Goal: Check status: Check status

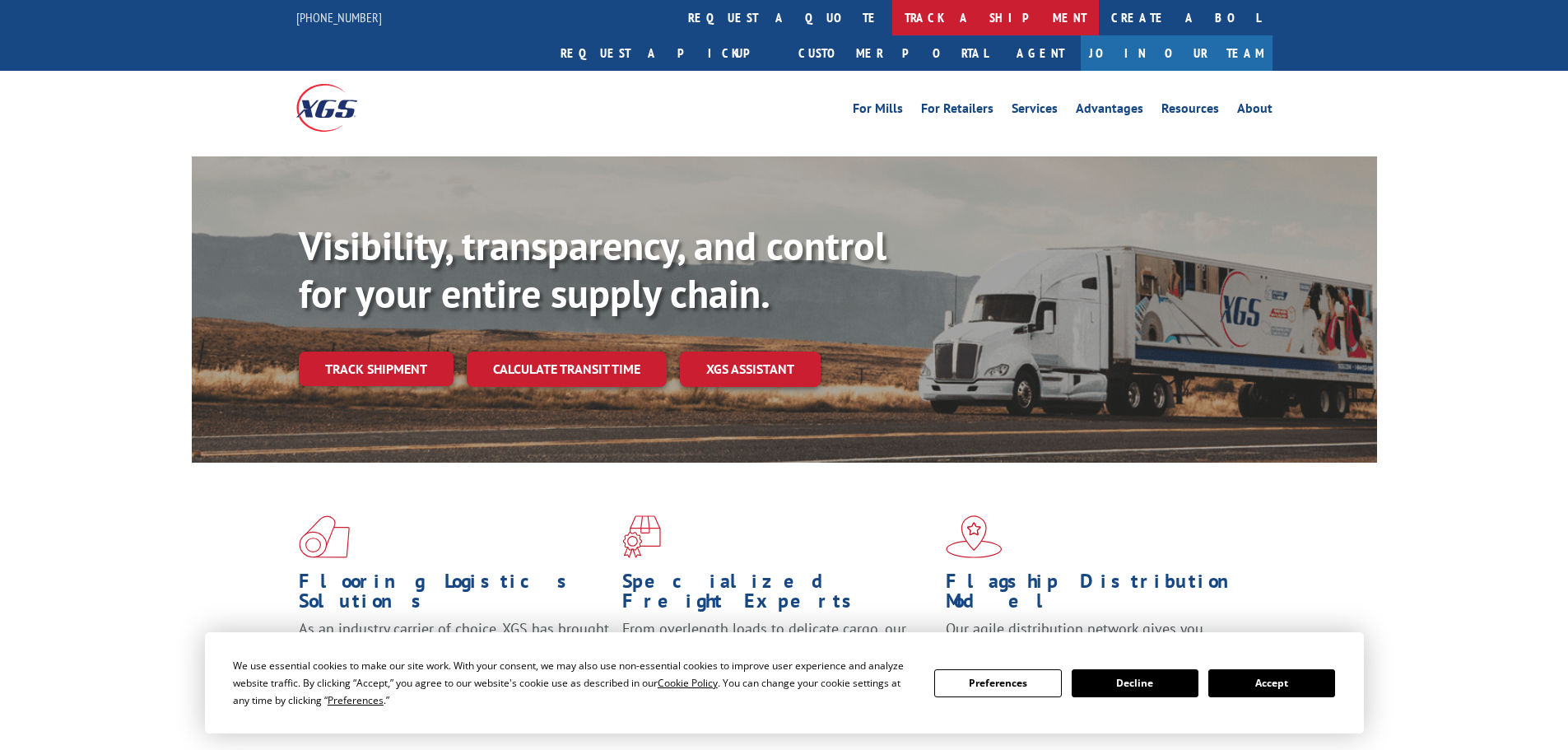
click at [892, 21] on link "track a shipment" at bounding box center [995, 18] width 207 height 36
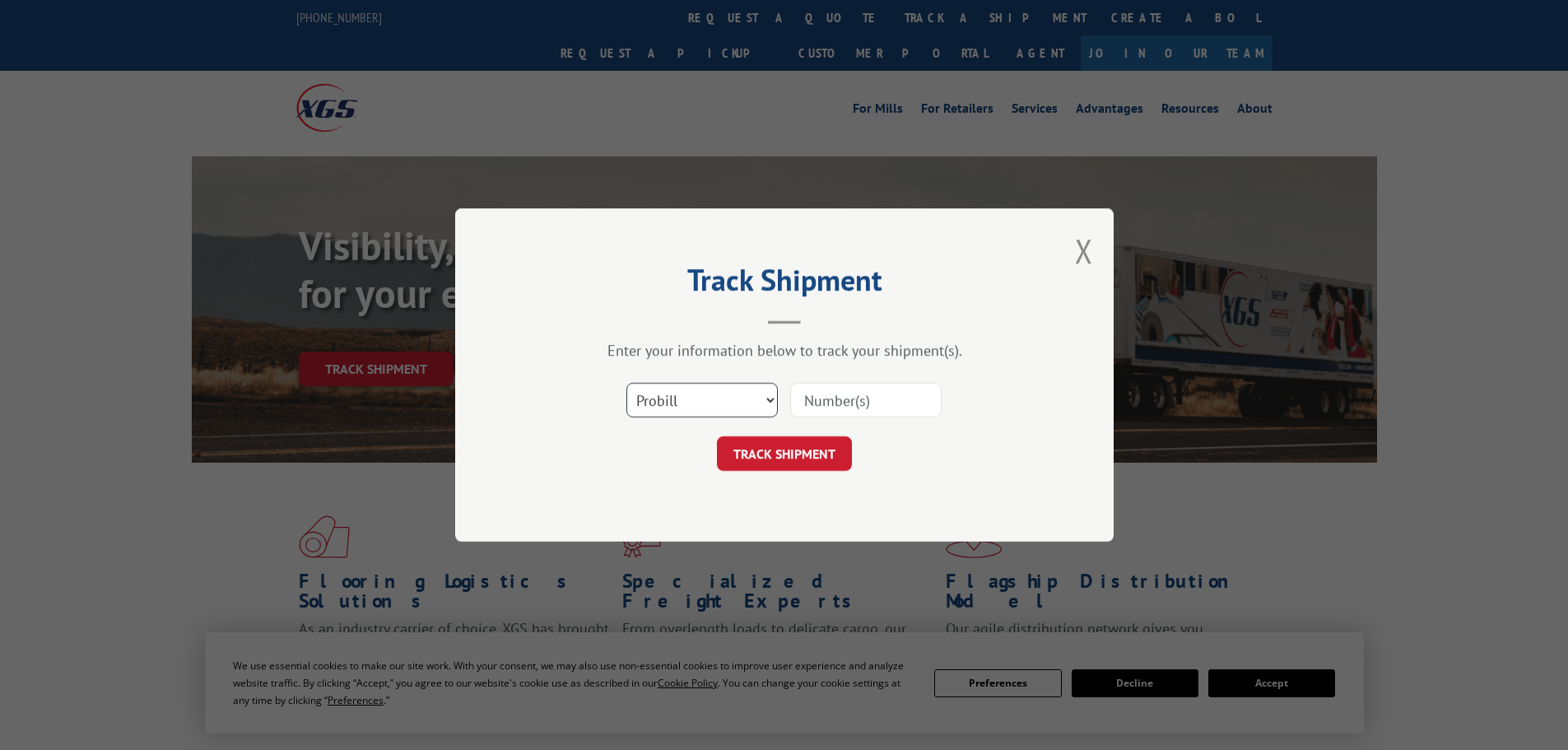
click at [756, 401] on select "Select category... Probill BOL PO" at bounding box center [702, 400] width 151 height 35
select select "bol"
click at [626, 383] on select "Select category... Probill BOL PO" at bounding box center [702, 400] width 151 height 35
paste input "3393028"
type input "3393028"
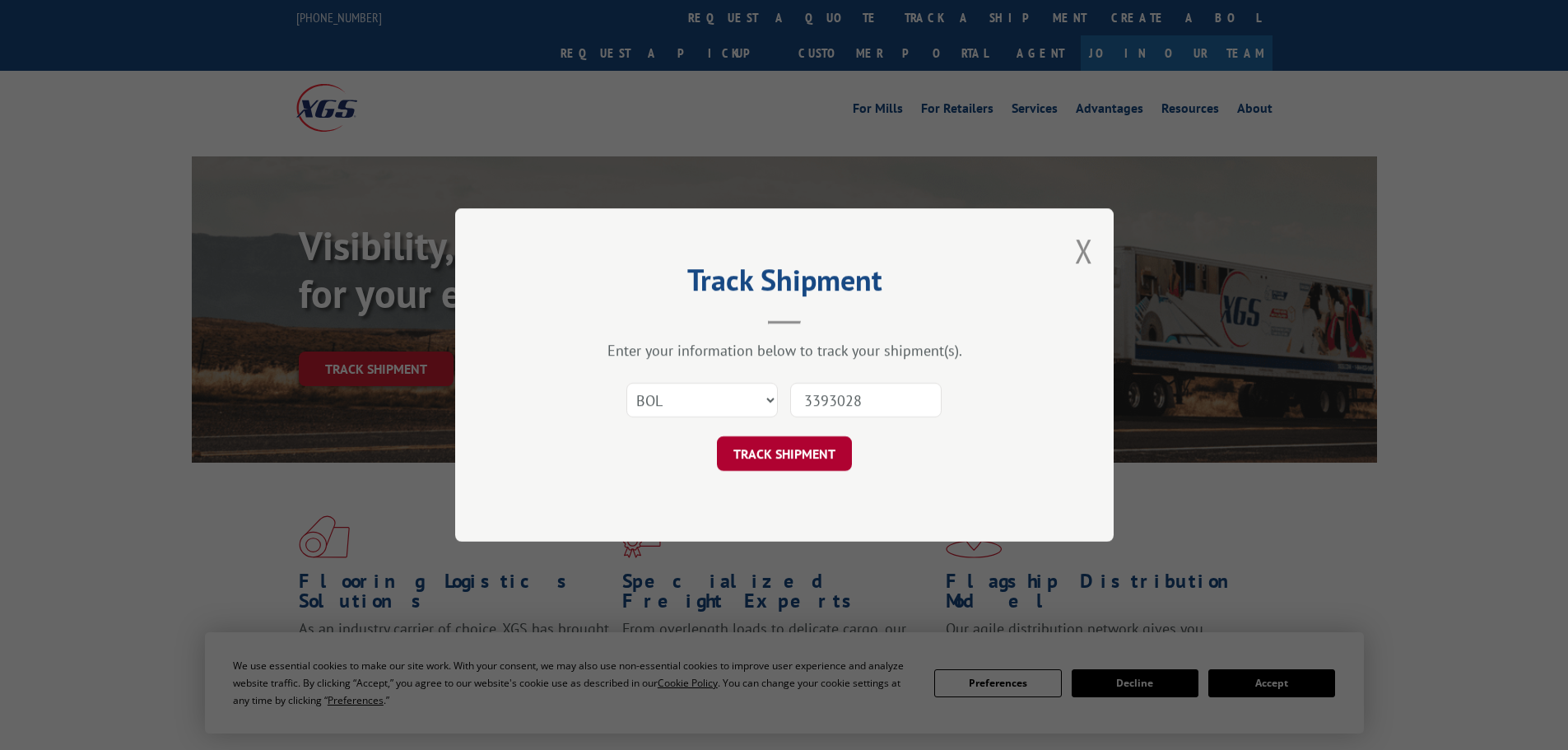
click at [794, 463] on button "TRACK SHIPMENT" at bounding box center [784, 453] width 135 height 35
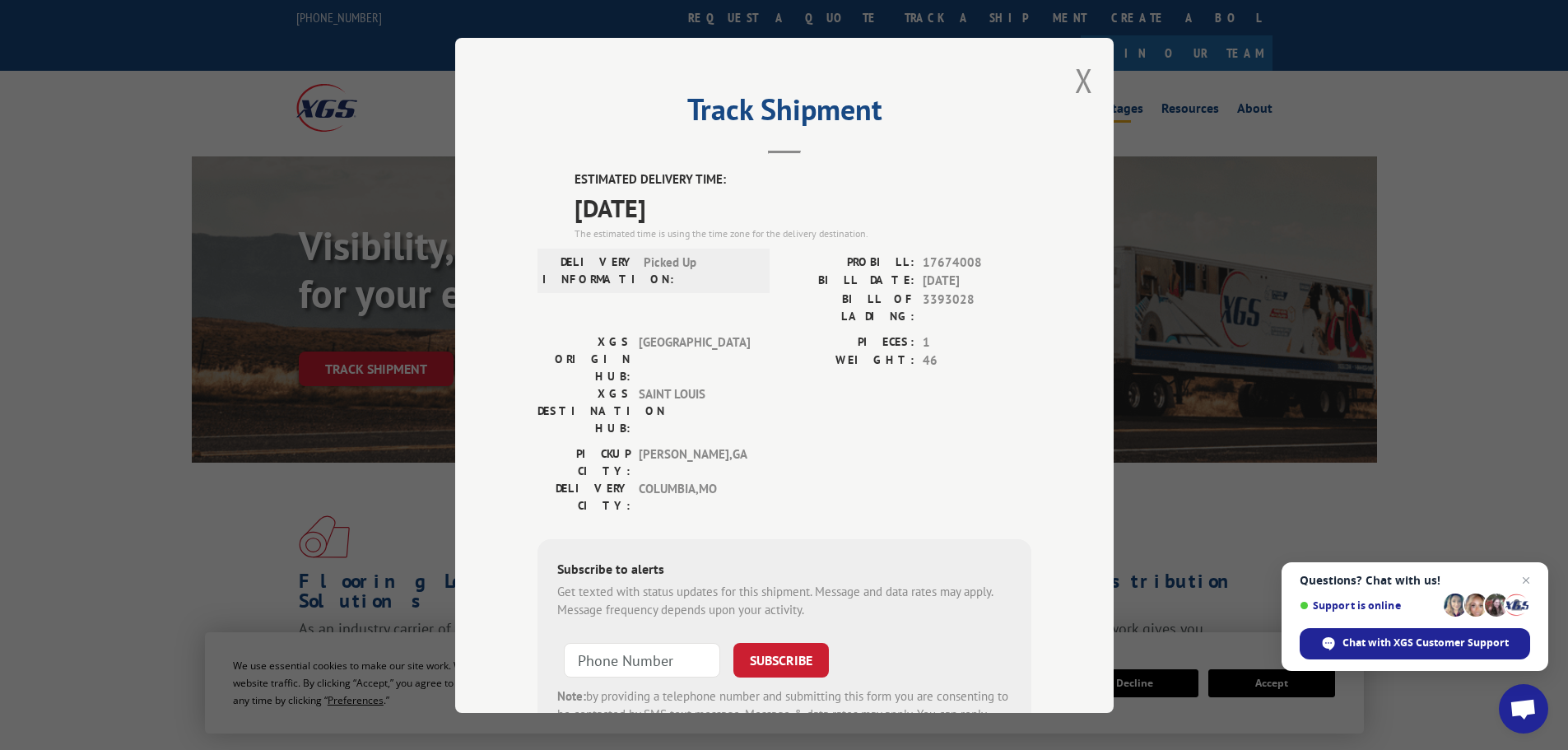
click at [1081, 81] on button "Close modal" at bounding box center [1084, 80] width 18 height 43
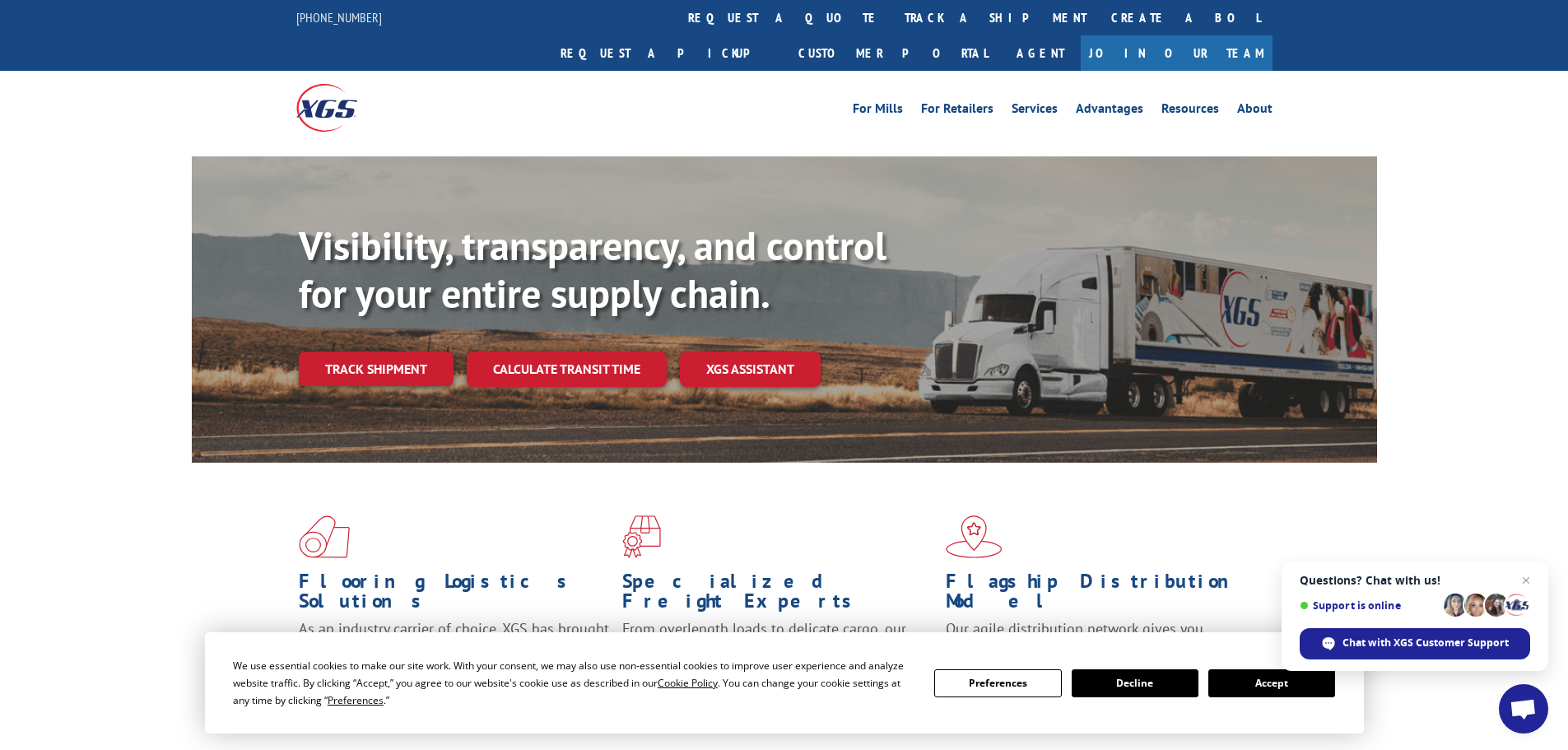
click at [1243, 679] on button "Accept" at bounding box center [1271, 683] width 127 height 28
